Goal: Check status

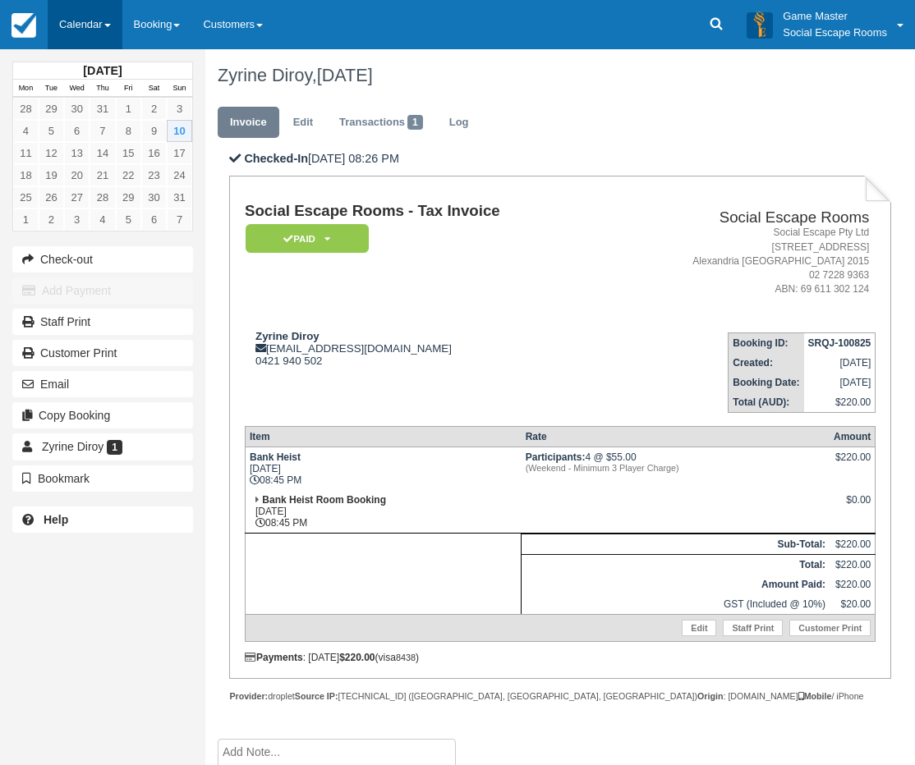
click at [91, 30] on link "Calendar" at bounding box center [85, 24] width 75 height 49
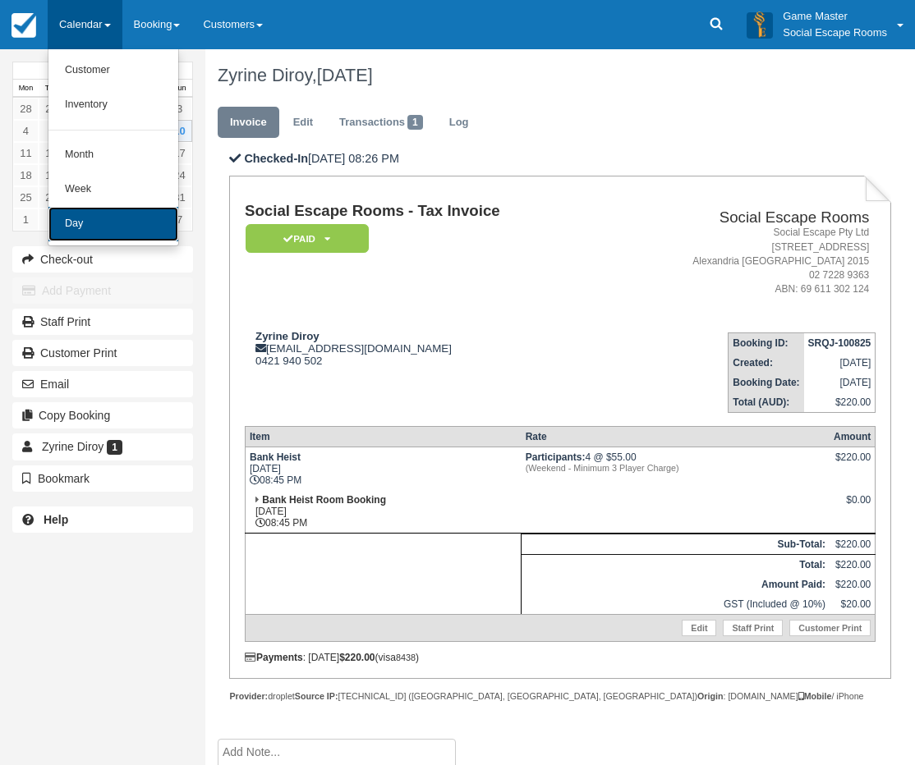
click at [102, 216] on link "Day" at bounding box center [113, 224] width 130 height 34
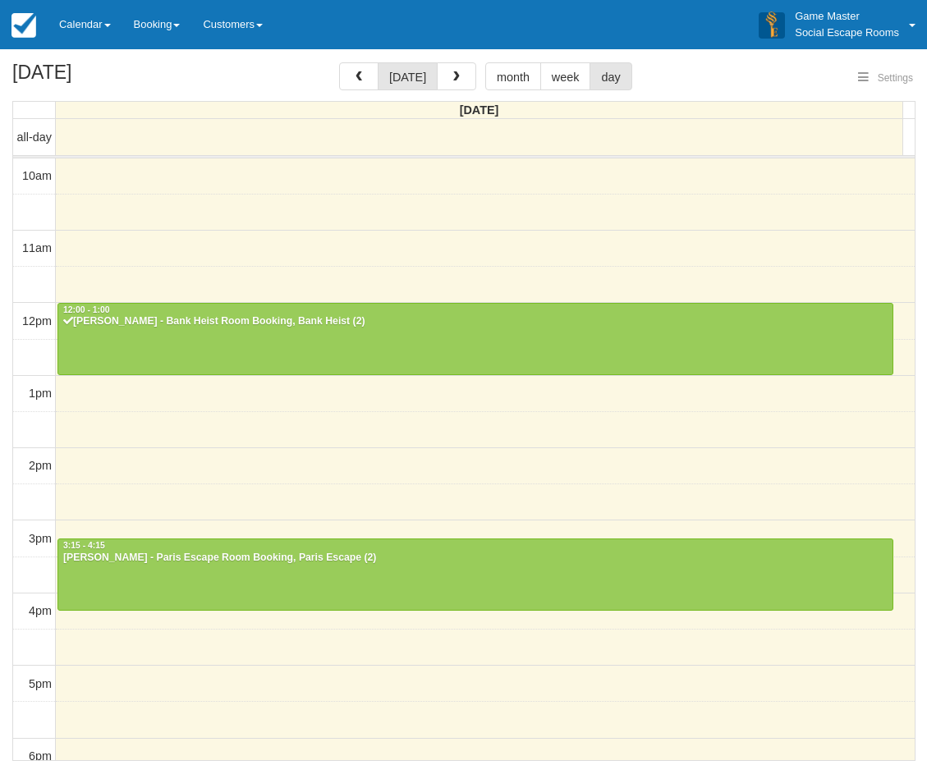
select select
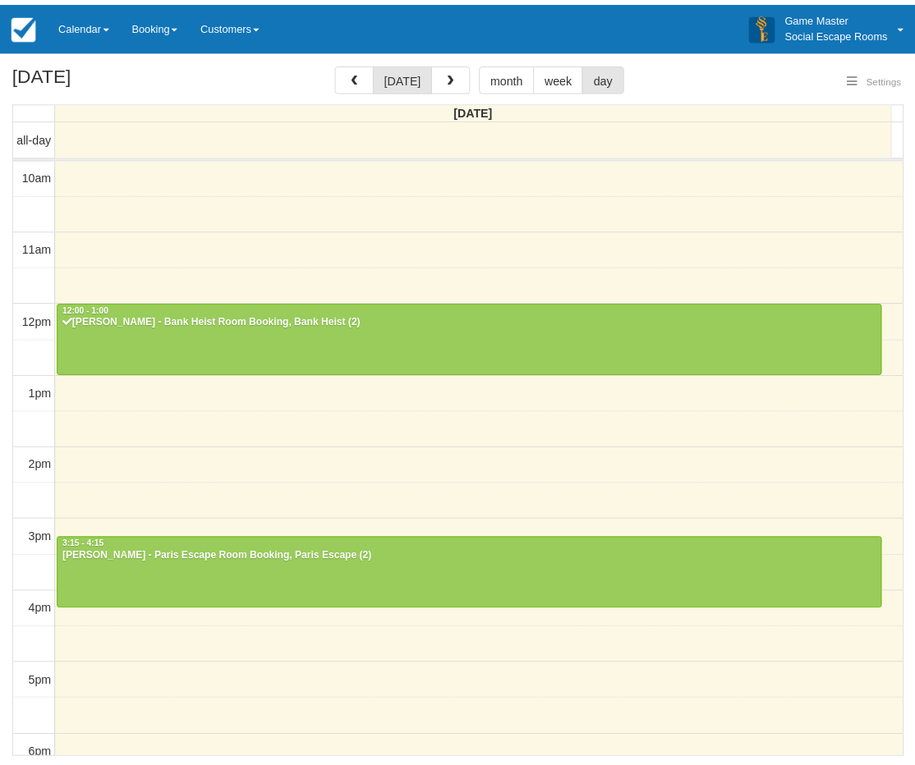
scroll to position [73, 0]
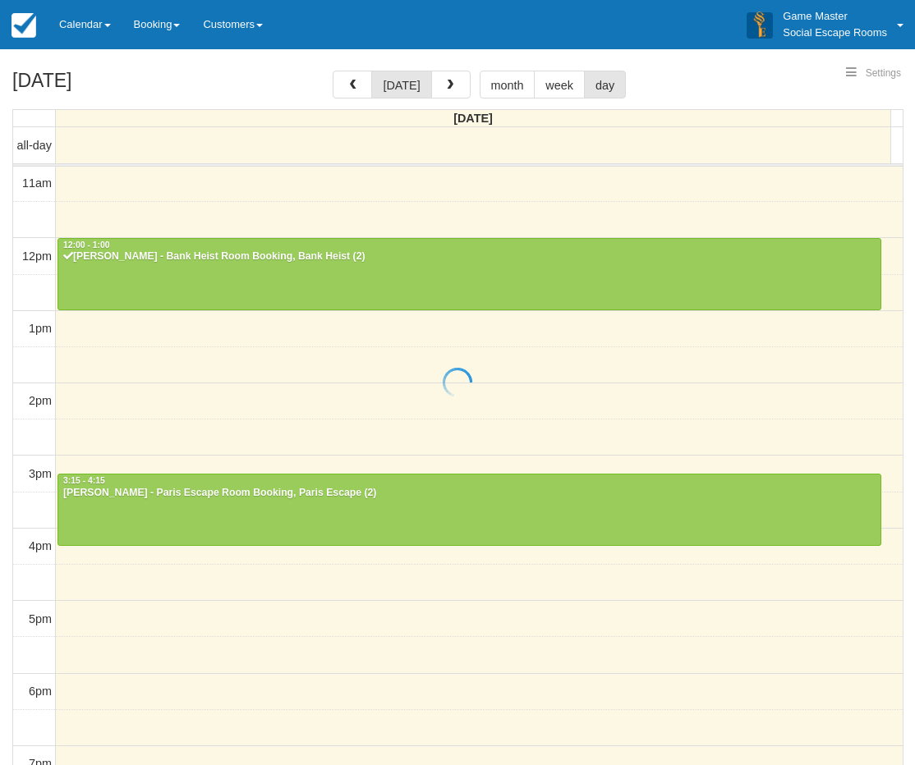
select select
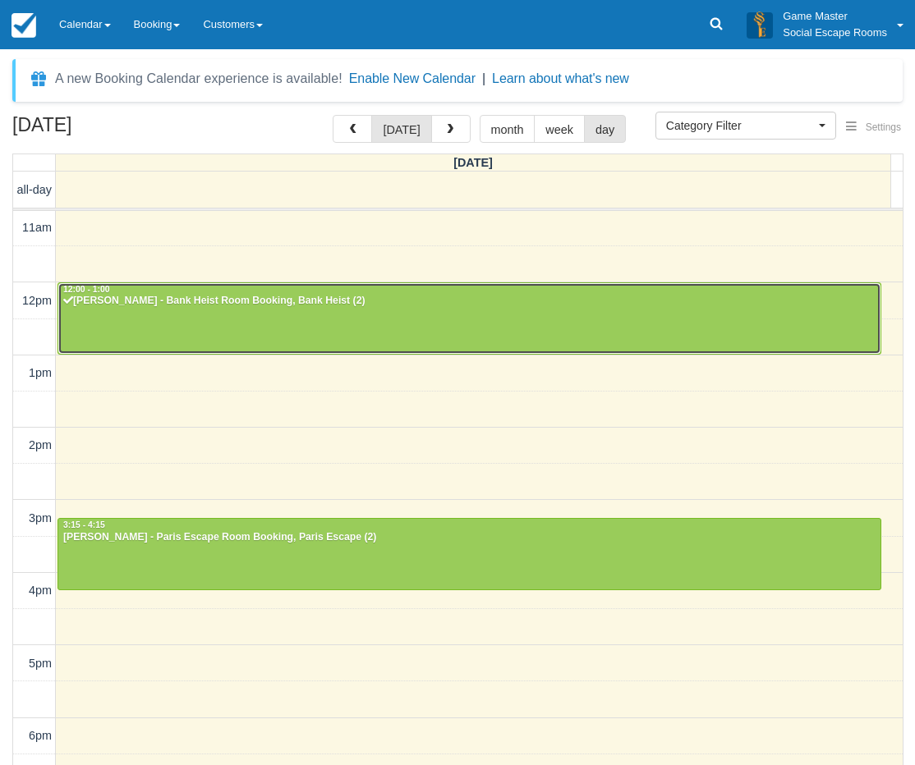
click at [216, 315] on div at bounding box center [469, 318] width 822 height 71
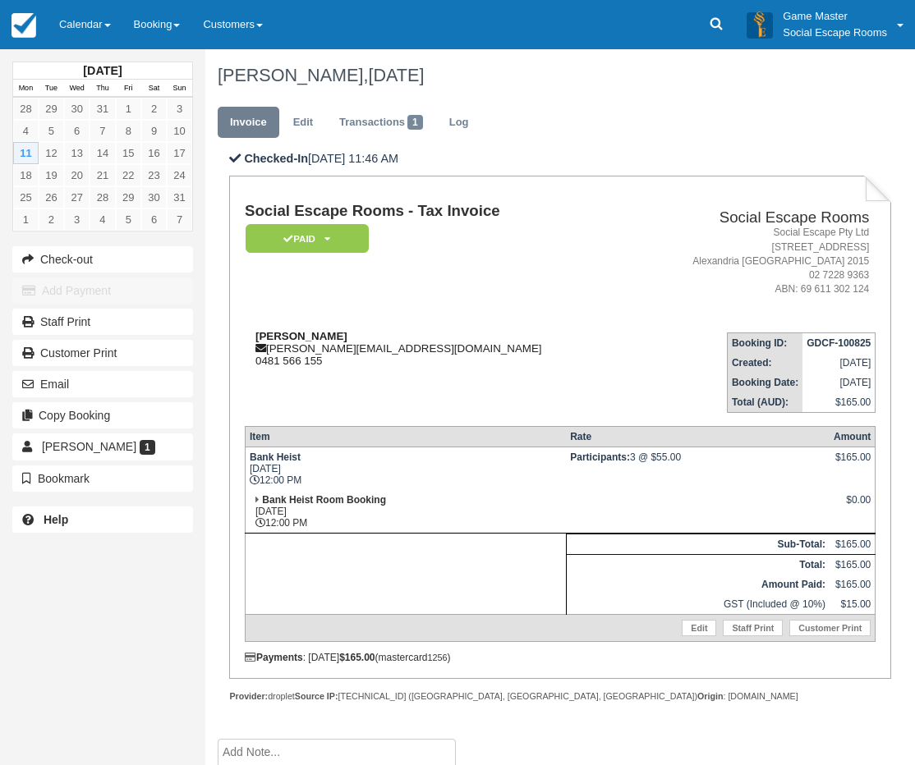
click at [283, 335] on strong "[PERSON_NAME]" at bounding box center [301, 336] width 92 height 12
drag, startPoint x: 283, startPoint y: 335, endPoint x: 309, endPoint y: 335, distance: 26.3
click at [309, 335] on strong "[PERSON_NAME]" at bounding box center [301, 336] width 92 height 12
copy strong "[PERSON_NAME]"
click at [56, 623] on div "[DATE] Mon Tue Wed Thu Fri Sat Sun 28 29 30 31 1 2 3 4 5 6 7 8 9 10 11 12 13 14…" at bounding box center [102, 382] width 205 height 765
